Goal: Check status: Check status

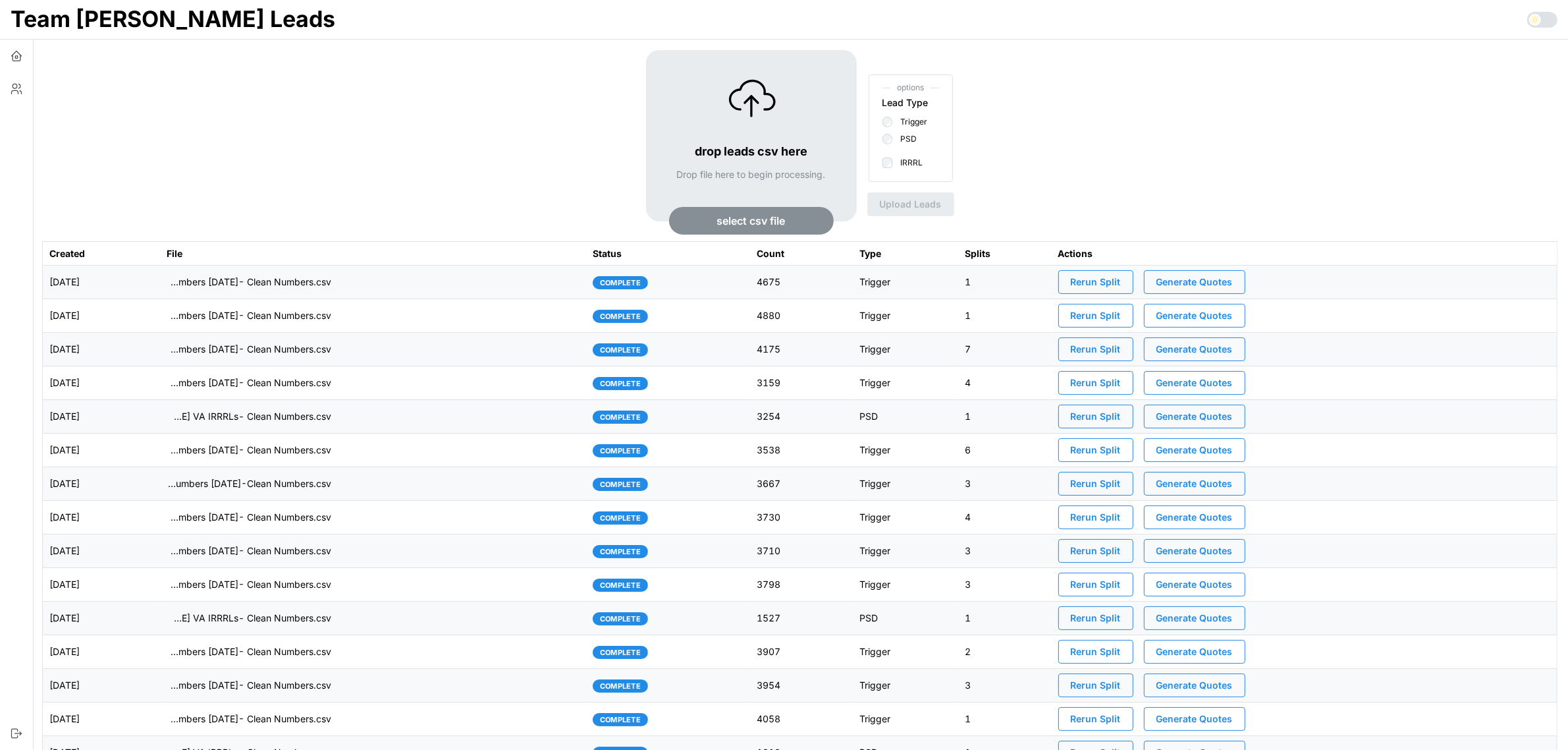
click at [160, 279] on td "[DATE]" at bounding box center [100, 282] width 117 height 34
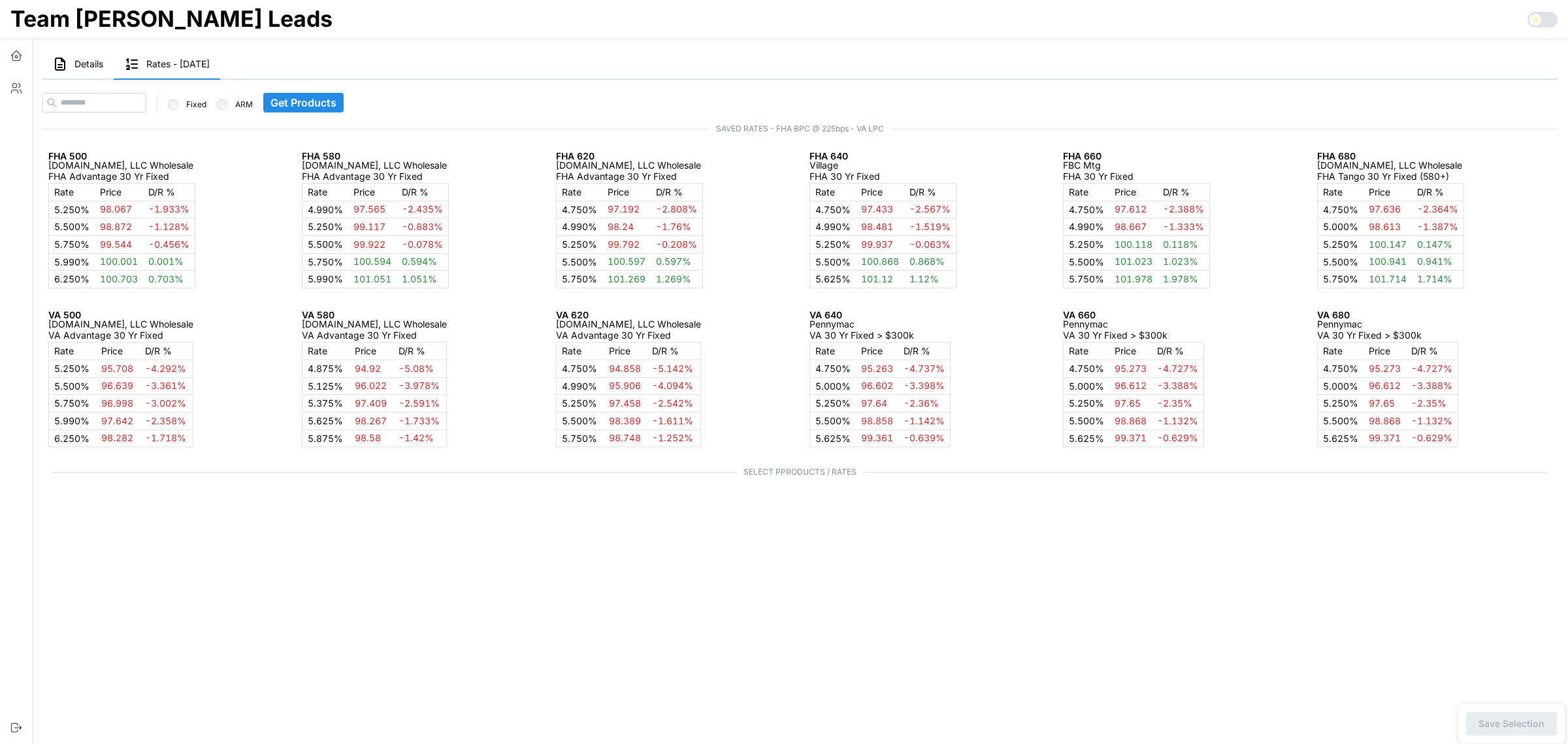
click at [84, 59] on span "Details" at bounding box center [89, 64] width 29 height 9
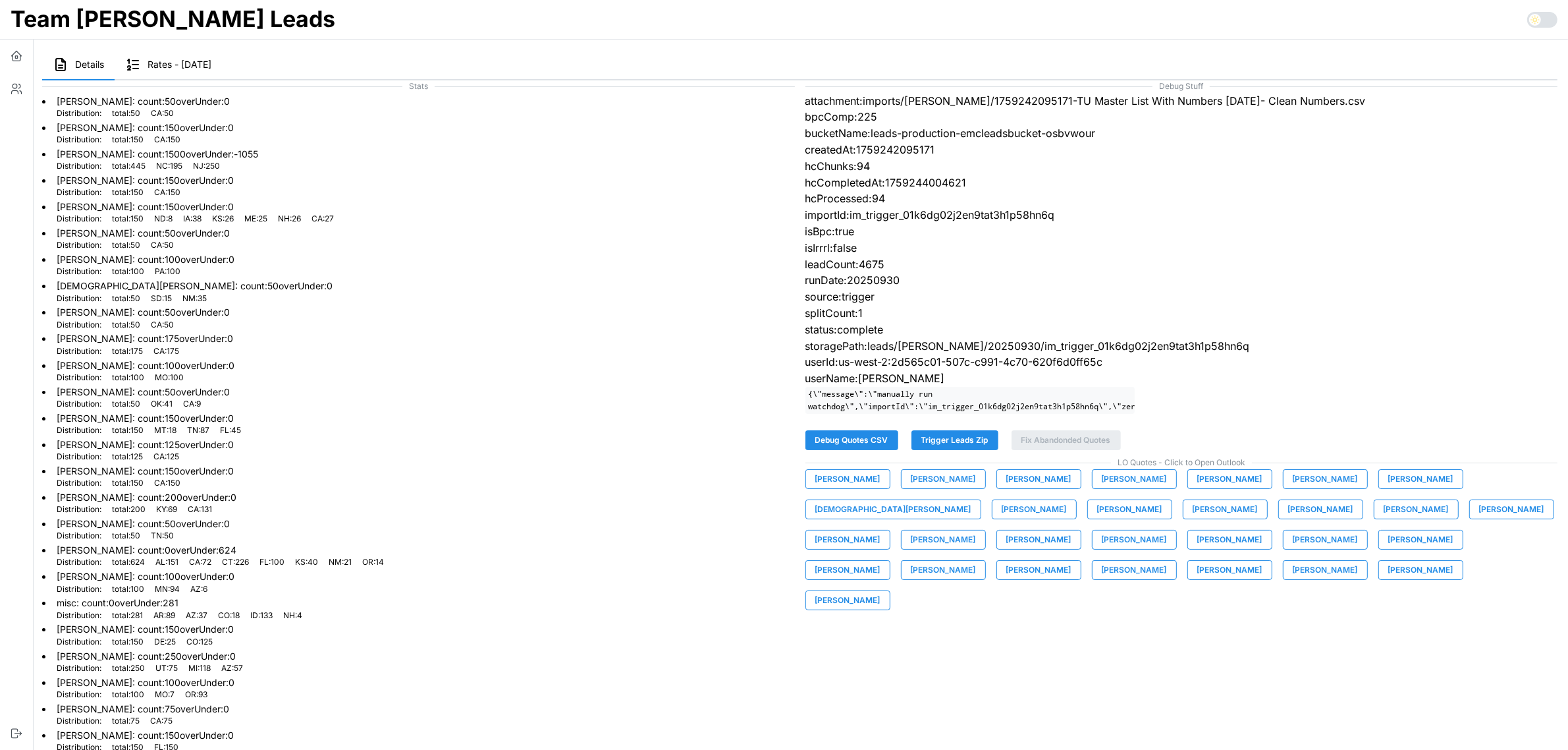
click at [832, 488] on span "[PERSON_NAME]" at bounding box center [848, 479] width 65 height 18
click at [943, 488] on span "[PERSON_NAME]" at bounding box center [943, 479] width 65 height 18
click at [1037, 486] on span "[PERSON_NAME]" at bounding box center [1039, 479] width 65 height 18
click at [1137, 488] on span "[PERSON_NAME]" at bounding box center [1134, 479] width 65 height 18
click at [1223, 486] on span "[PERSON_NAME]" at bounding box center [1229, 479] width 65 height 18
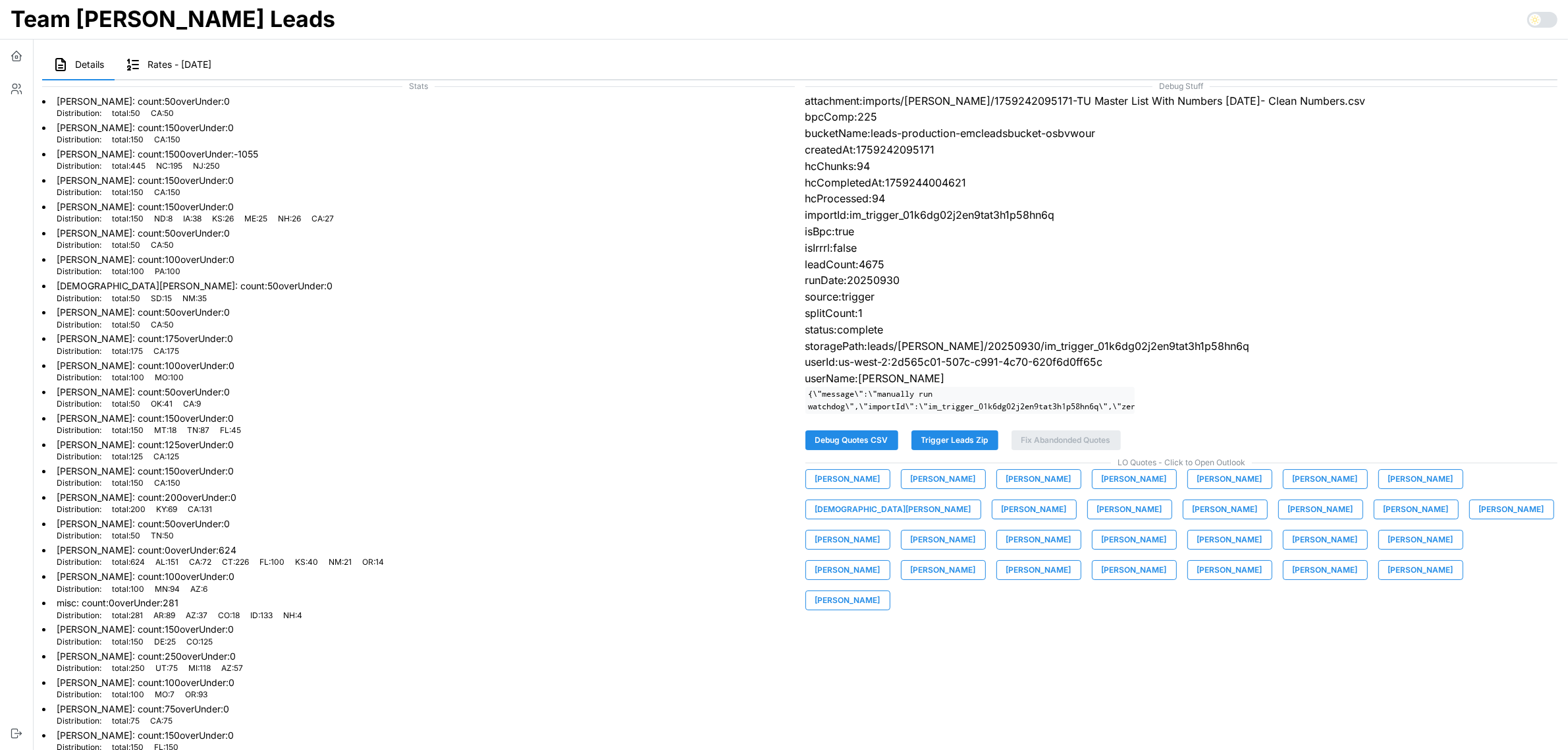
click at [1323, 488] on span "[PERSON_NAME]" at bounding box center [1325, 479] width 65 height 18
click at [1401, 486] on span "[PERSON_NAME]" at bounding box center [1420, 479] width 65 height 18
click at [971, 500] on span "[DEMOGRAPHIC_DATA][PERSON_NAME]" at bounding box center [894, 509] width 156 height 18
click at [1001, 517] on span "[PERSON_NAME]" at bounding box center [1034, 509] width 65 height 18
click at [1097, 518] on span "[PERSON_NAME]" at bounding box center [1130, 509] width 65 height 18
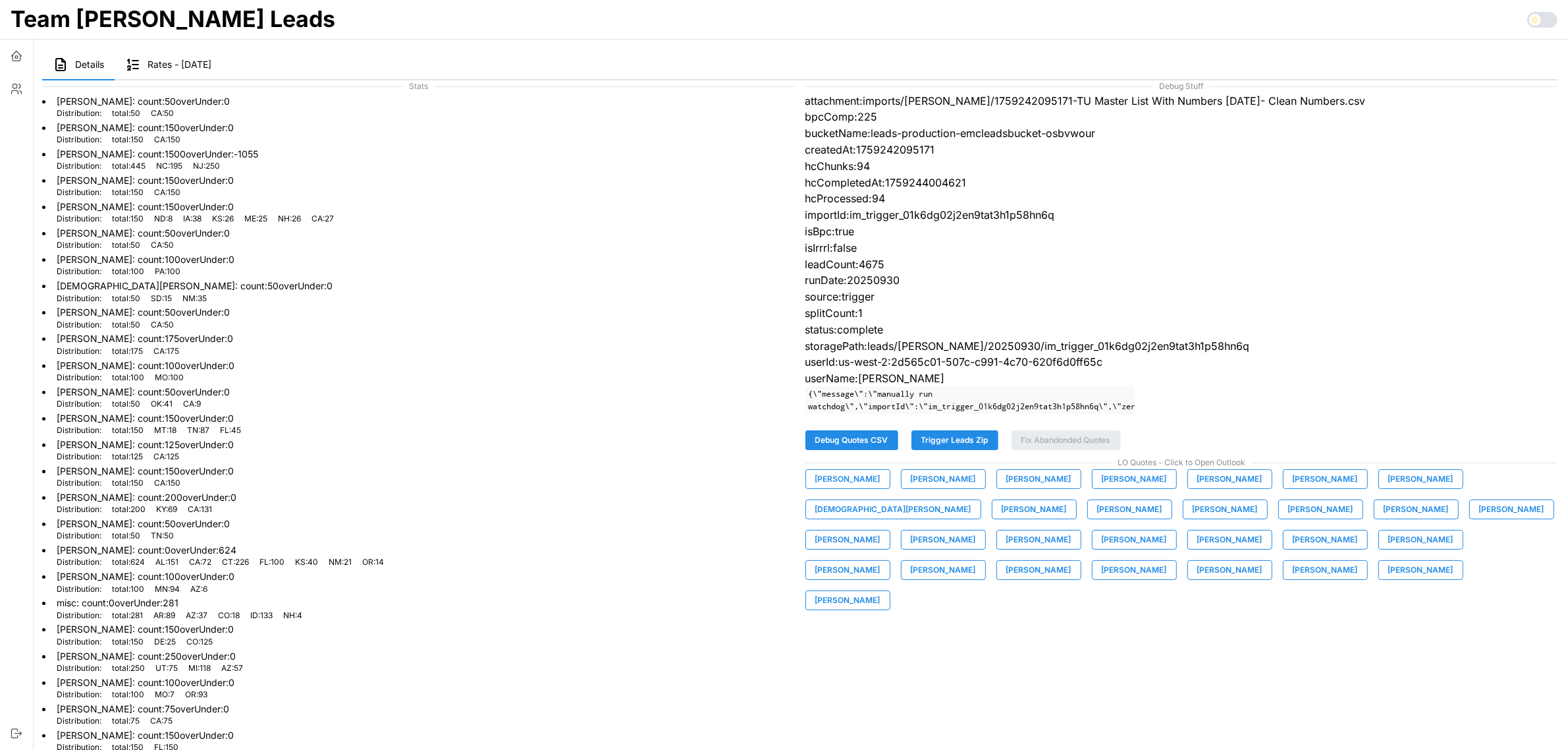
click at [1192, 518] on span "[PERSON_NAME]" at bounding box center [1225, 509] width 65 height 18
click at [1288, 518] on span "[PERSON_NAME]" at bounding box center [1321, 509] width 65 height 18
click at [1383, 518] on span "[PERSON_NAME]" at bounding box center [1416, 509] width 65 height 18
click at [1479, 518] on span "[PERSON_NAME]" at bounding box center [1512, 509] width 65 height 18
click at [881, 531] on span "[PERSON_NAME]" at bounding box center [848, 540] width 65 height 18
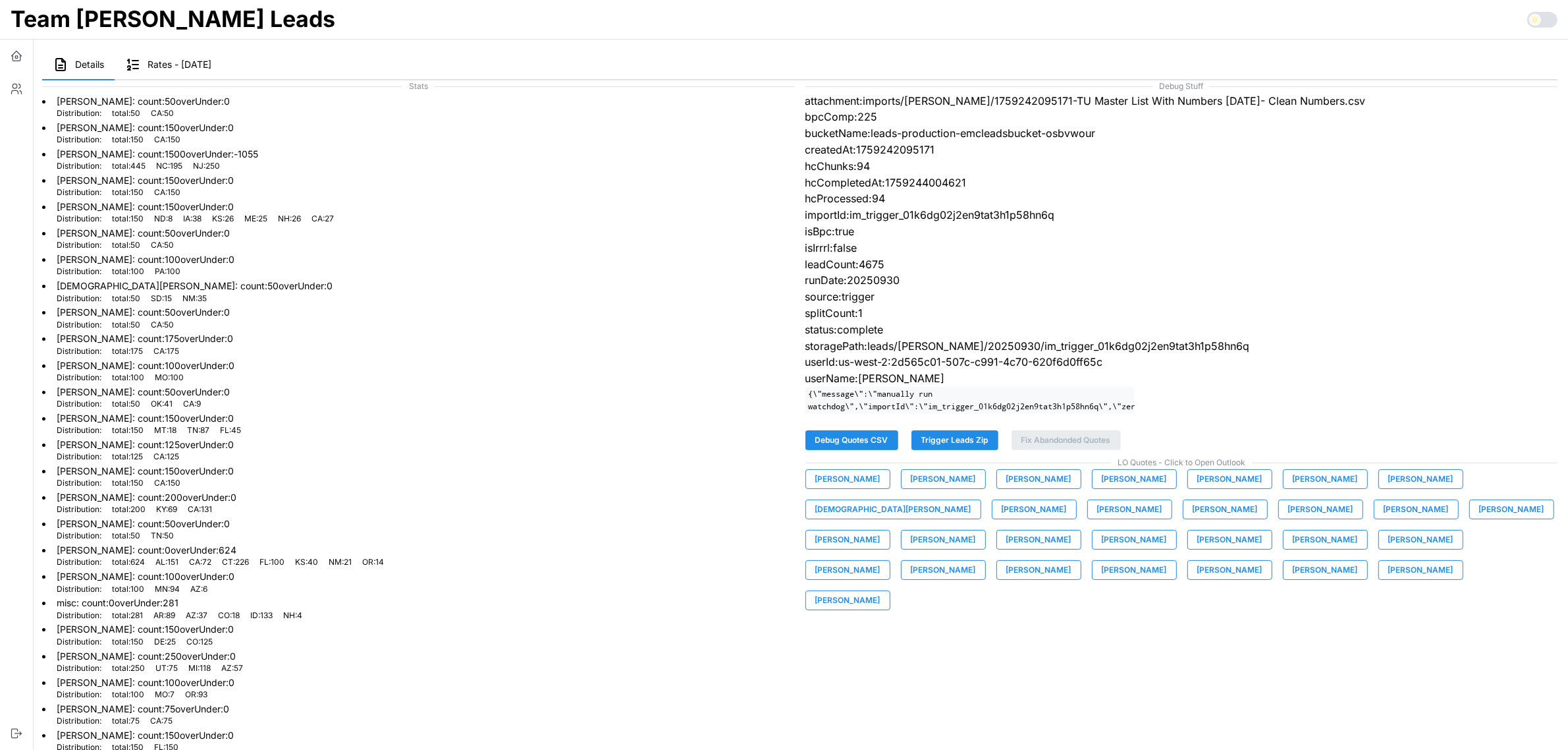
click at [976, 531] on span "[PERSON_NAME]" at bounding box center [943, 540] width 65 height 18
click at [1072, 531] on span "[PERSON_NAME]" at bounding box center [1039, 540] width 65 height 18
click at [1197, 549] on span "[PERSON_NAME]" at bounding box center [1229, 540] width 65 height 18
click at [1293, 549] on span "[PERSON_NAME]" at bounding box center [1325, 540] width 65 height 18
click at [1388, 549] on span "[PERSON_NAME]" at bounding box center [1420, 540] width 65 height 18
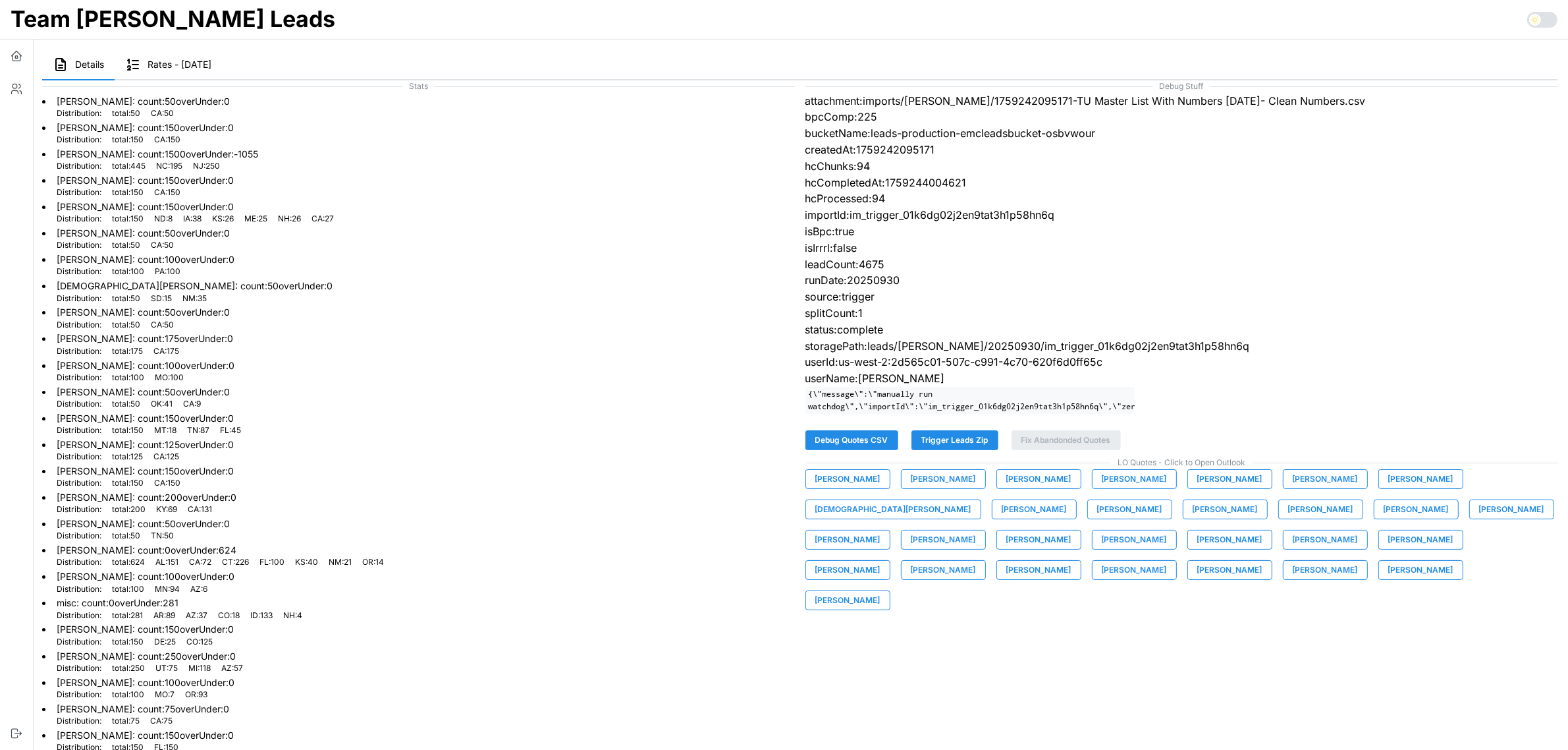
click at [881, 561] on span "[PERSON_NAME]" at bounding box center [848, 570] width 65 height 18
click at [976, 561] on span "[PERSON_NAME]" at bounding box center [943, 570] width 65 height 18
click at [1072, 561] on span "[PERSON_NAME]" at bounding box center [1039, 570] width 65 height 18
click at [1167, 561] on span "[PERSON_NAME]" at bounding box center [1134, 570] width 65 height 18
click at [1263, 561] on span "[PERSON_NAME]" at bounding box center [1229, 570] width 65 height 18
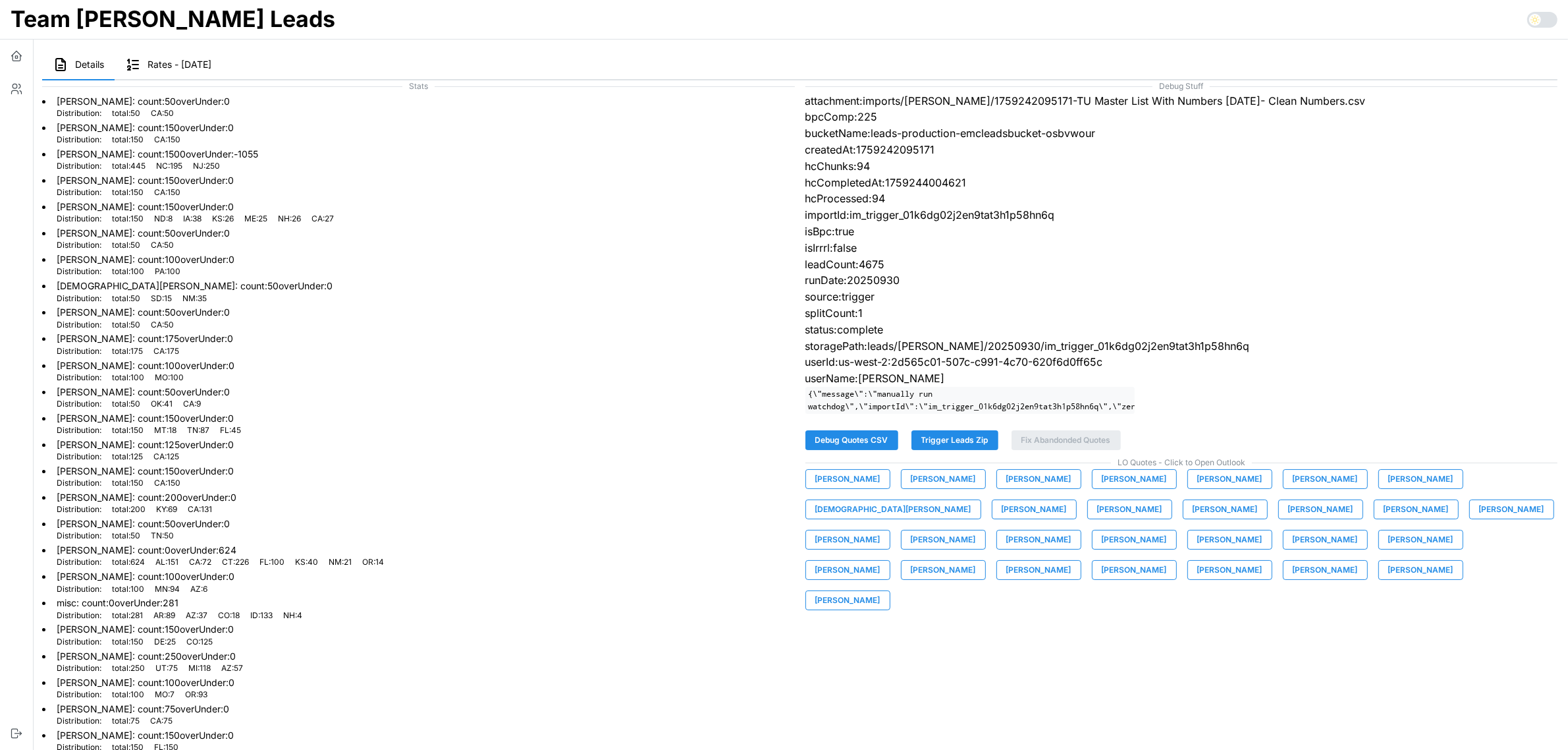
click at [1293, 579] on span "[PERSON_NAME]" at bounding box center [1325, 570] width 65 height 18
click at [1388, 579] on span "[PERSON_NAME]" at bounding box center [1420, 570] width 65 height 18
click at [881, 591] on span "[PERSON_NAME]" at bounding box center [848, 601] width 65 height 18
